Goal: Information Seeking & Learning: Learn about a topic

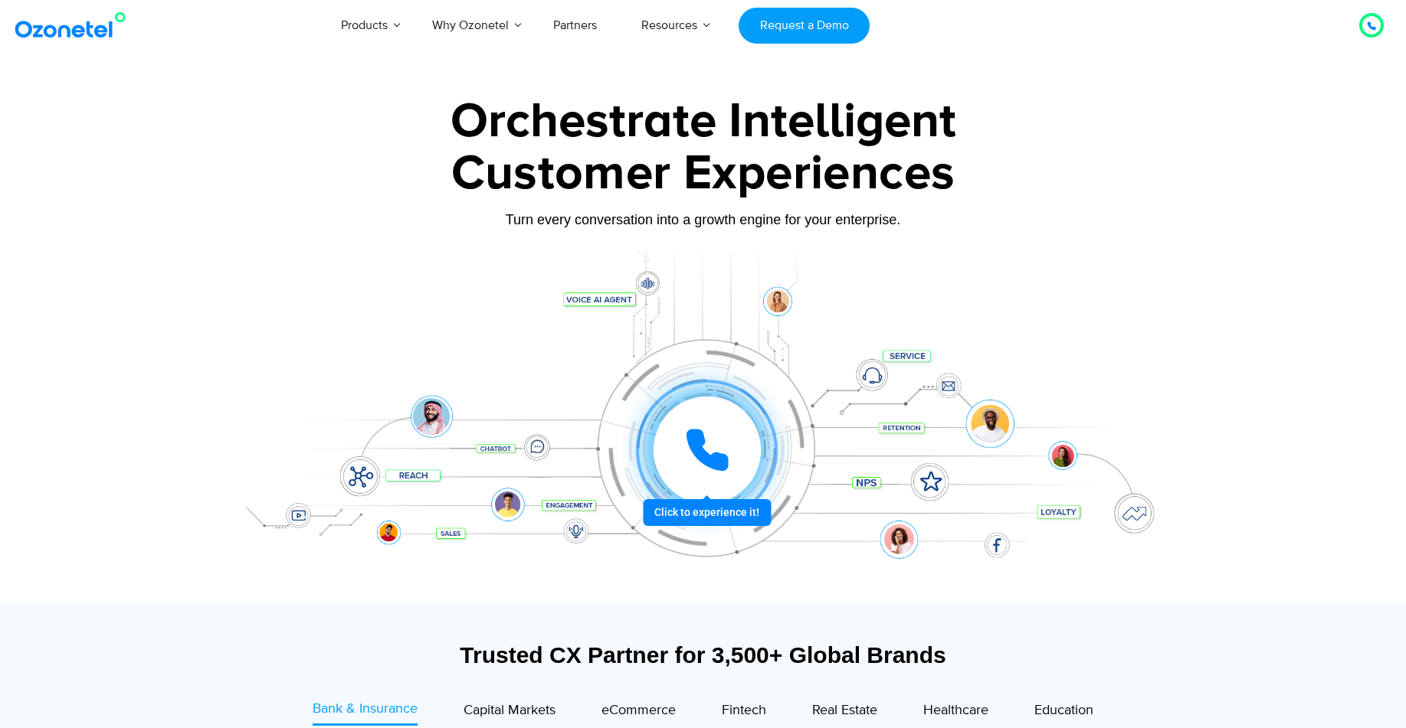
click at [709, 446] on icon at bounding box center [707, 450] width 46 height 46
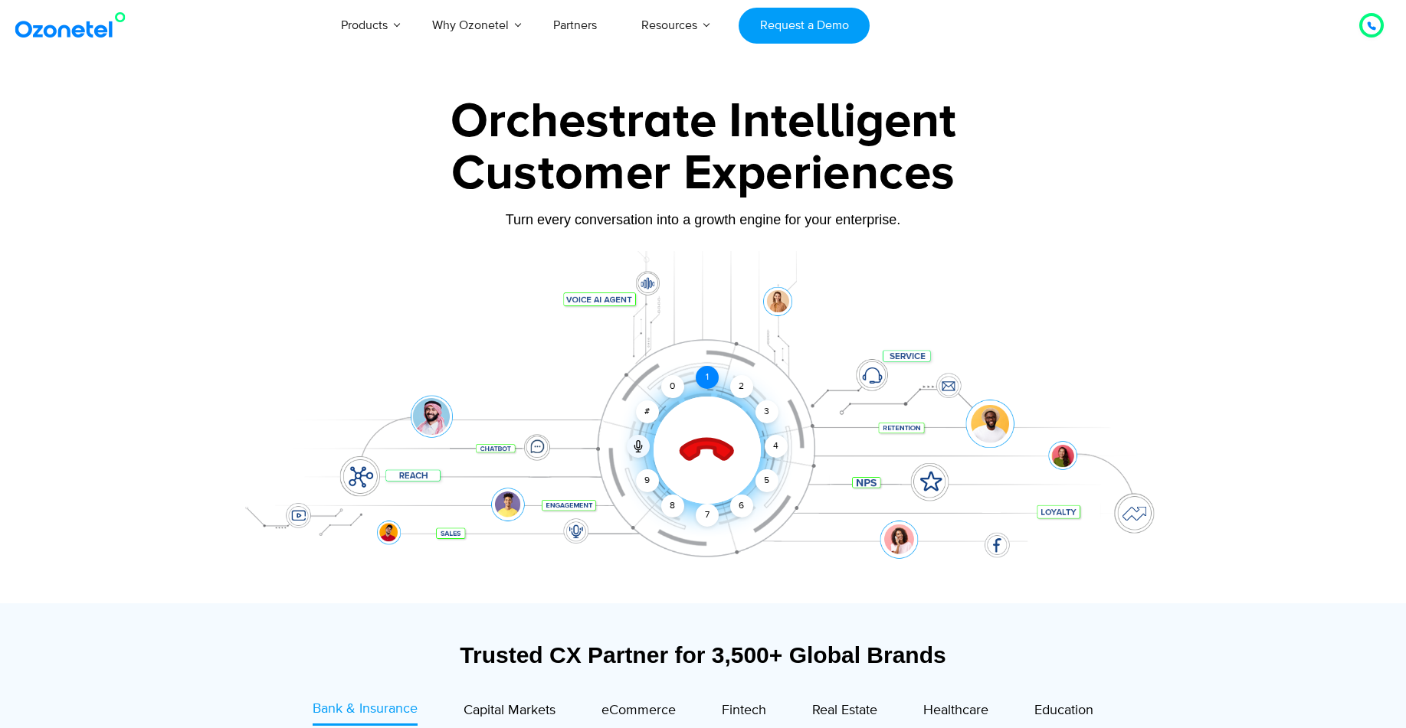
click at [706, 379] on div "1" at bounding box center [707, 377] width 23 height 23
click at [1367, 17] on div at bounding box center [1371, 25] width 9 height 18
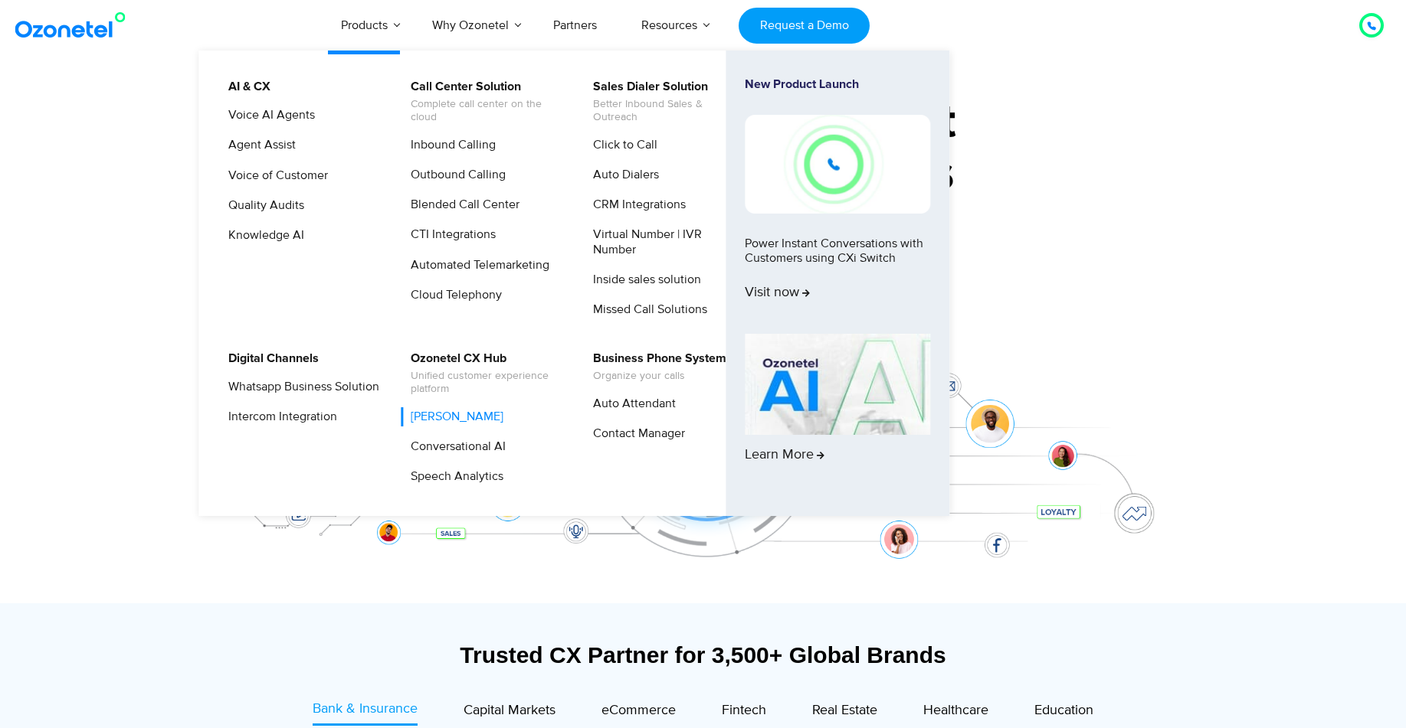
click at [502, 418] on link "[PERSON_NAME]" at bounding box center [453, 417] width 105 height 19
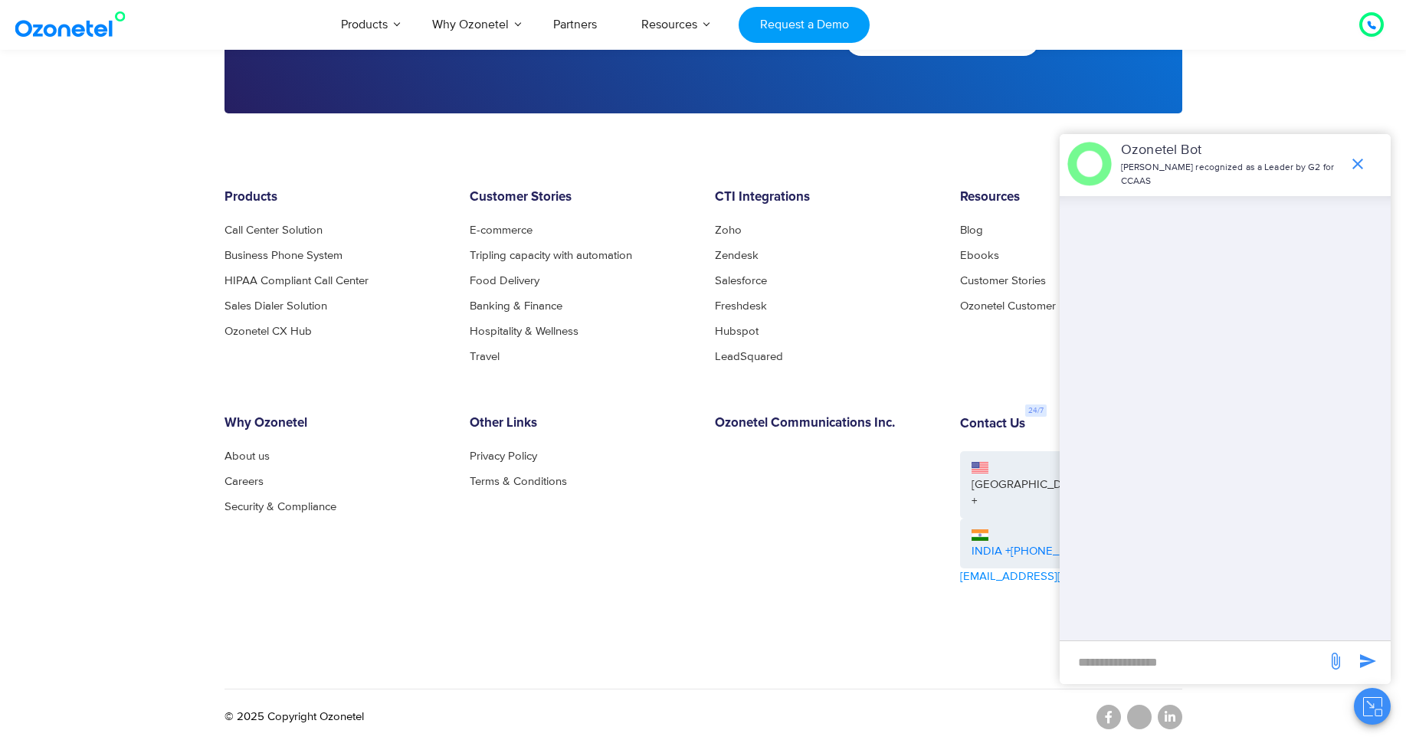
scroll to position [3057, 0]
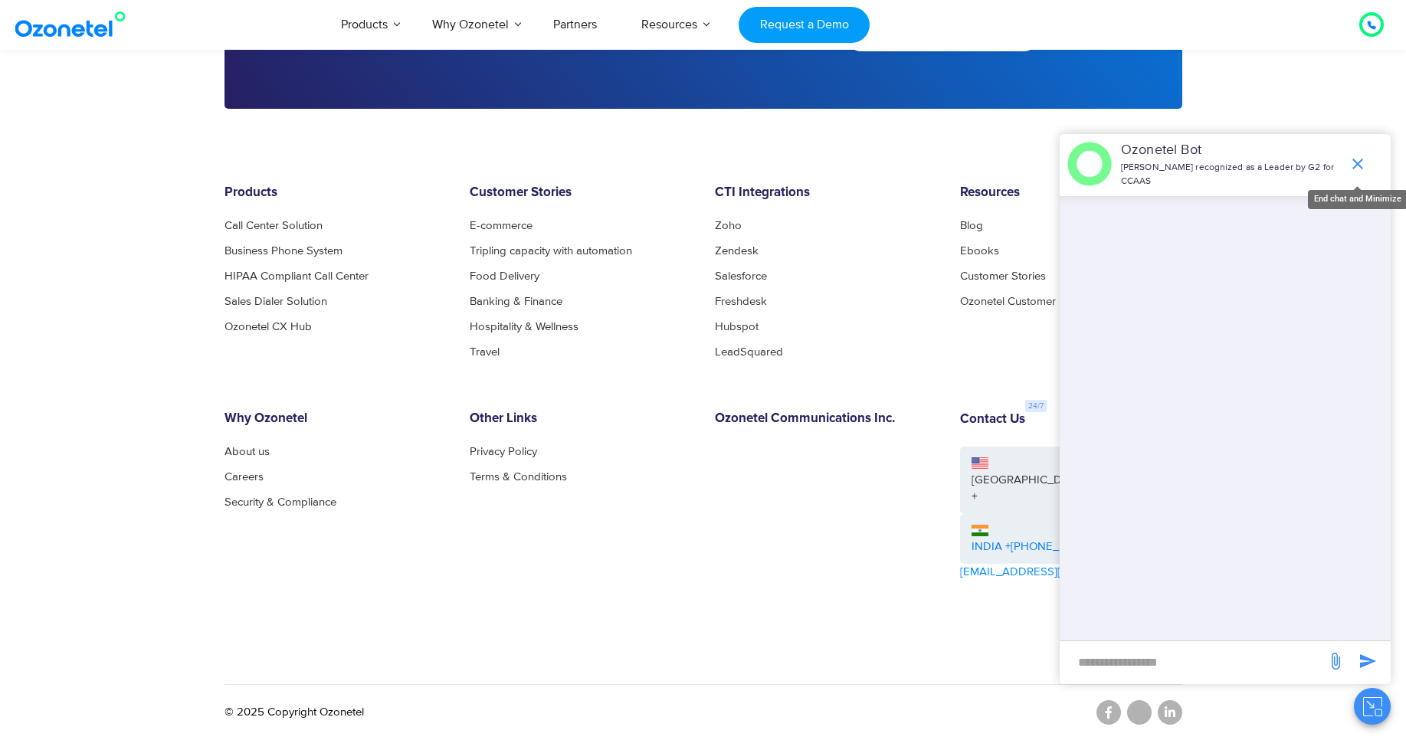
click at [1359, 165] on icon "end chat or minimize" at bounding box center [1357, 164] width 11 height 11
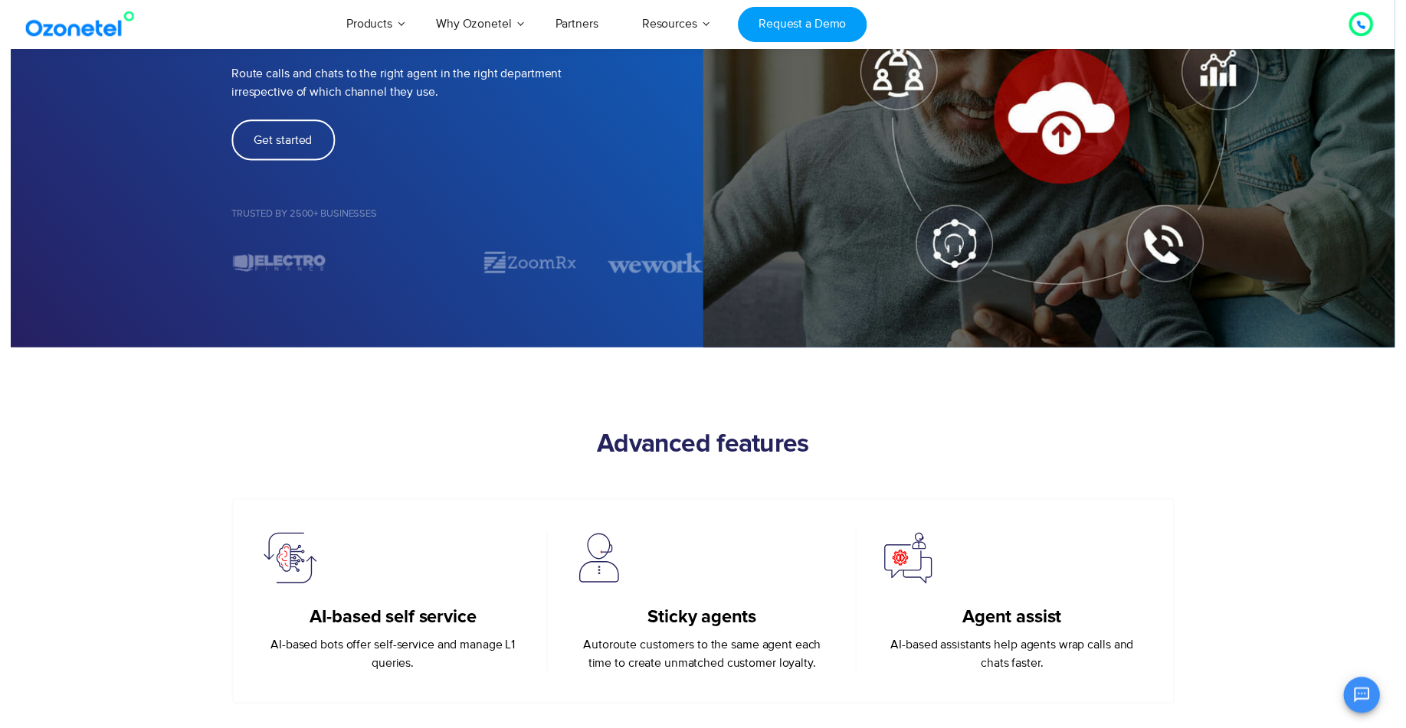
scroll to position [0, 0]
